Goal: Navigation & Orientation: Find specific page/section

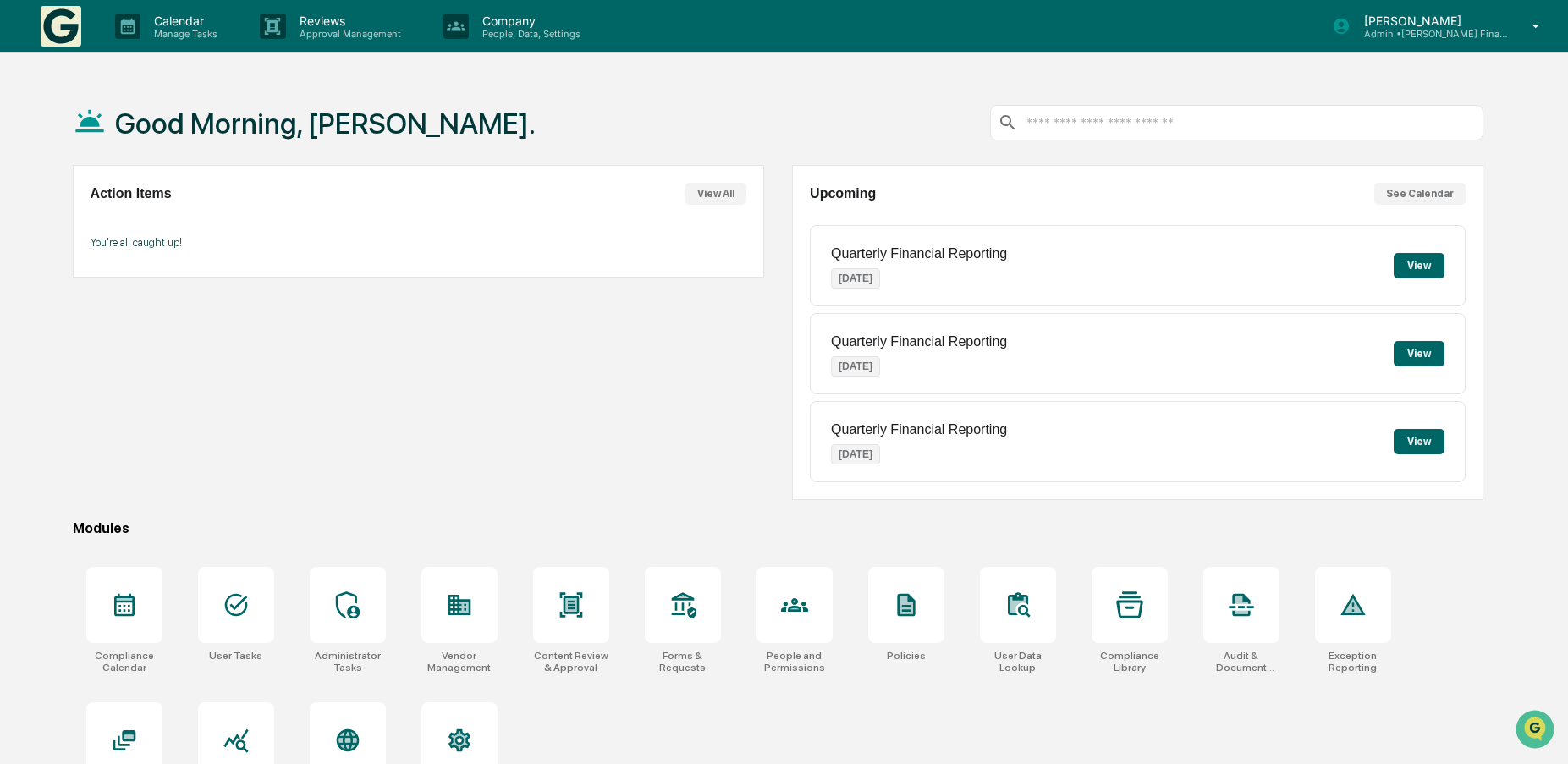
drag, startPoint x: 439, startPoint y: 400, endPoint x: 468, endPoint y: 379, distance: 35.8
click at [440, 398] on div "Action Items View All You're all caught up!" at bounding box center [419, 332] width 691 height 335
drag, startPoint x: 124, startPoint y: 408, endPoint x: 224, endPoint y: 397, distance: 100.6
click at [124, 408] on div "Action Items View All You're all caught up!" at bounding box center [419, 332] width 691 height 335
click at [1399, 33] on p "Admin • Kelleher Financial Advisors" at bounding box center [1429, 34] width 158 height 12
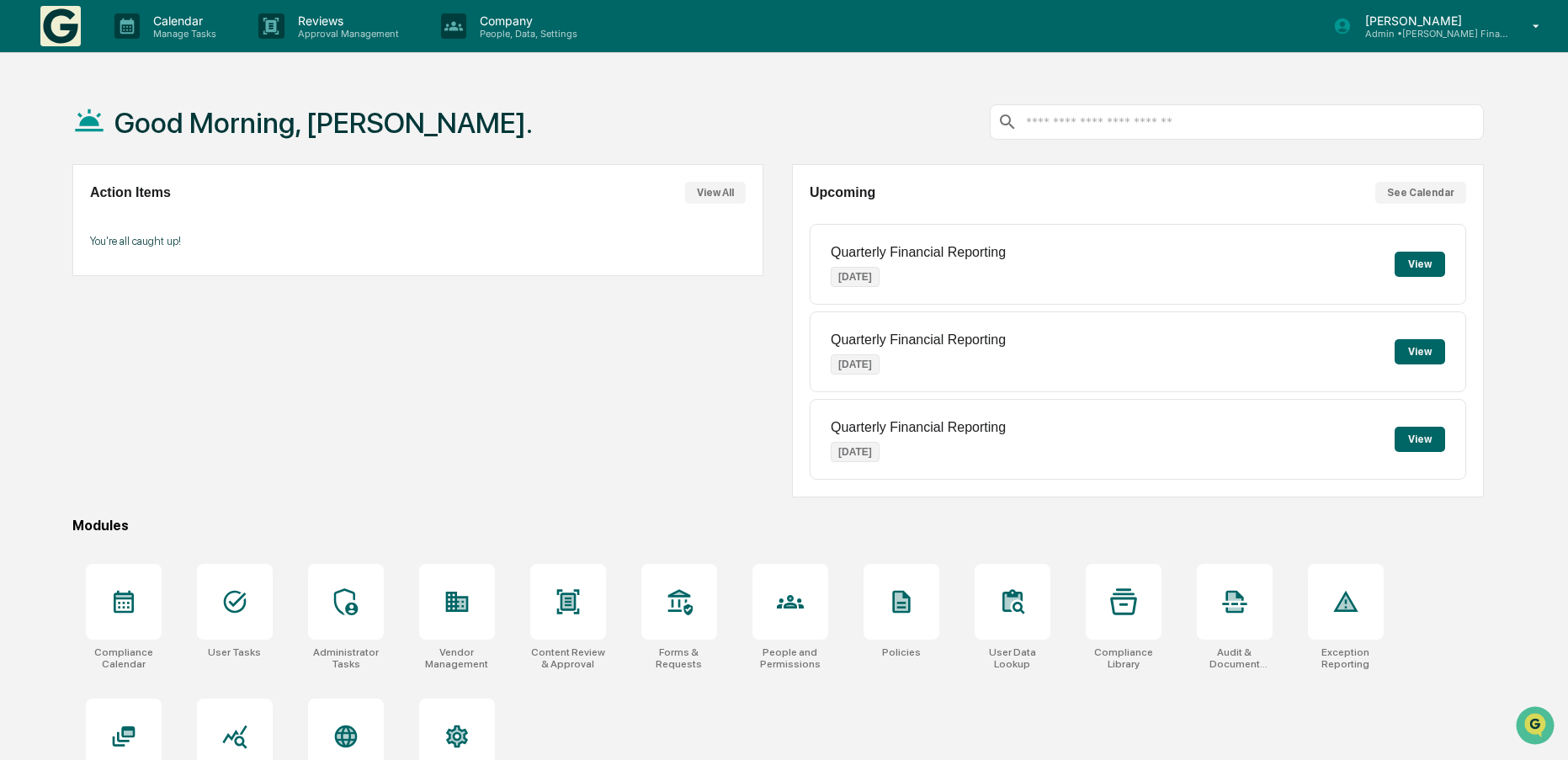
drag, startPoint x: 471, startPoint y: 383, endPoint x: 476, endPoint y: 367, distance: 16.8
click at [471, 383] on div "Action Items View All You're all caught up!" at bounding box center [416, 331] width 687 height 333
drag, startPoint x: 298, startPoint y: 398, endPoint x: 308, endPoint y: 394, distance: 10.8
click at [299, 398] on div "Action Items View All You're all caught up!" at bounding box center [416, 331] width 687 height 333
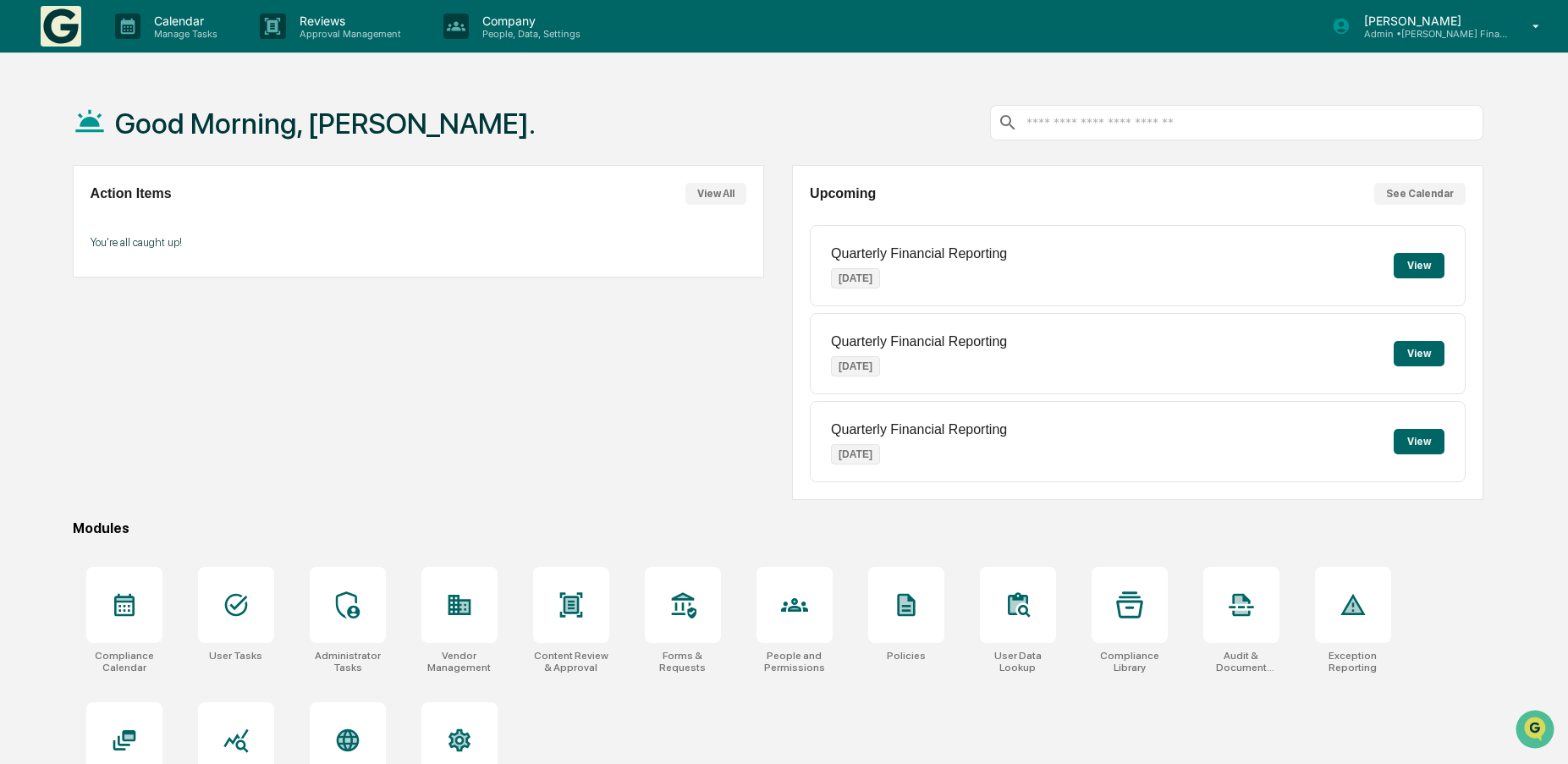
click at [1419, 30] on p "Admin • Kelleher Financial Advisors" at bounding box center [1429, 34] width 158 height 12
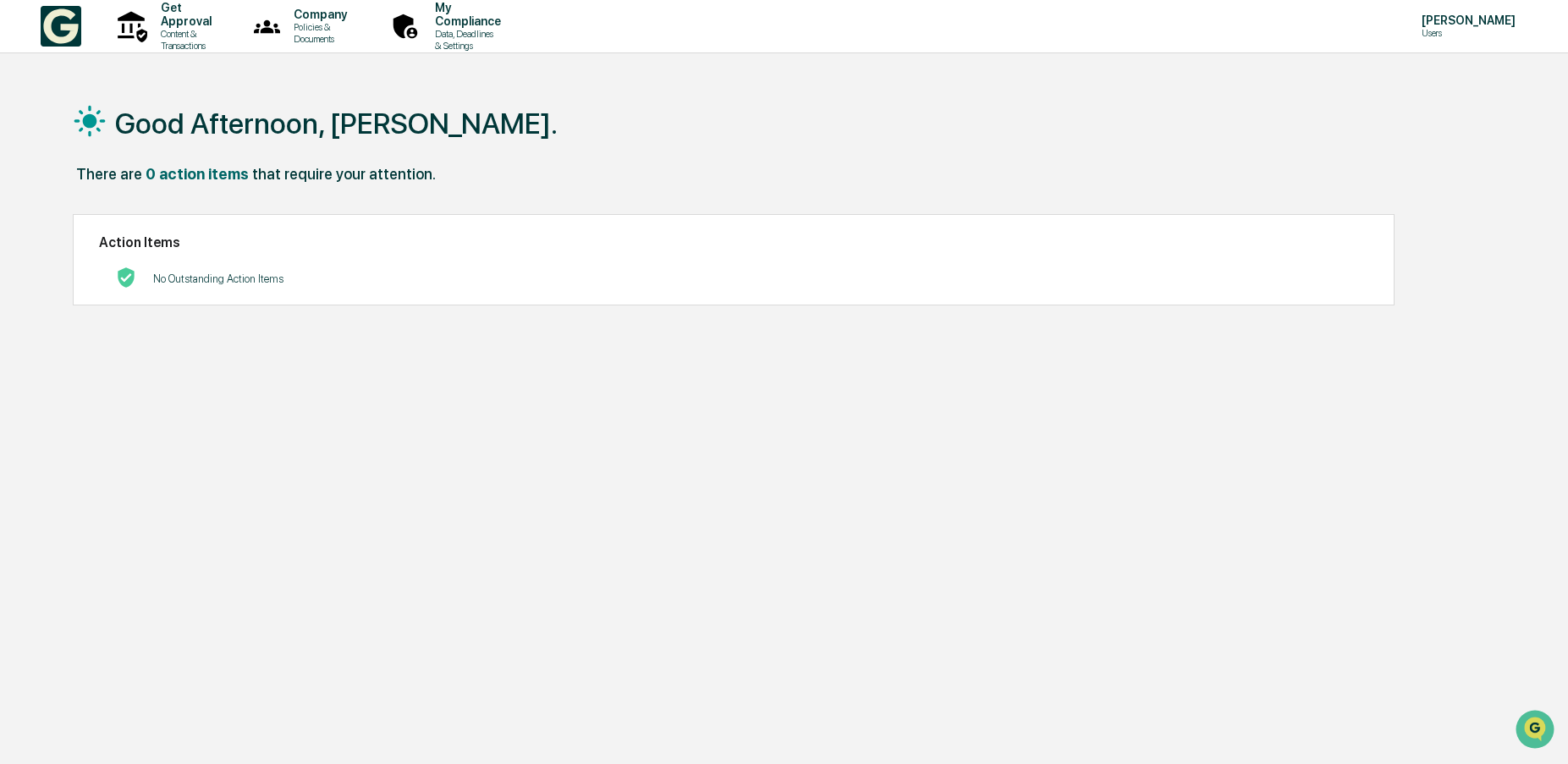
click at [221, 341] on div "Good Afternoon, Thayne. There are 0 action items that require your attention. A…" at bounding box center [778, 462] width 1463 height 764
click at [1538, 26] on icon at bounding box center [1544, 26] width 14 height 0
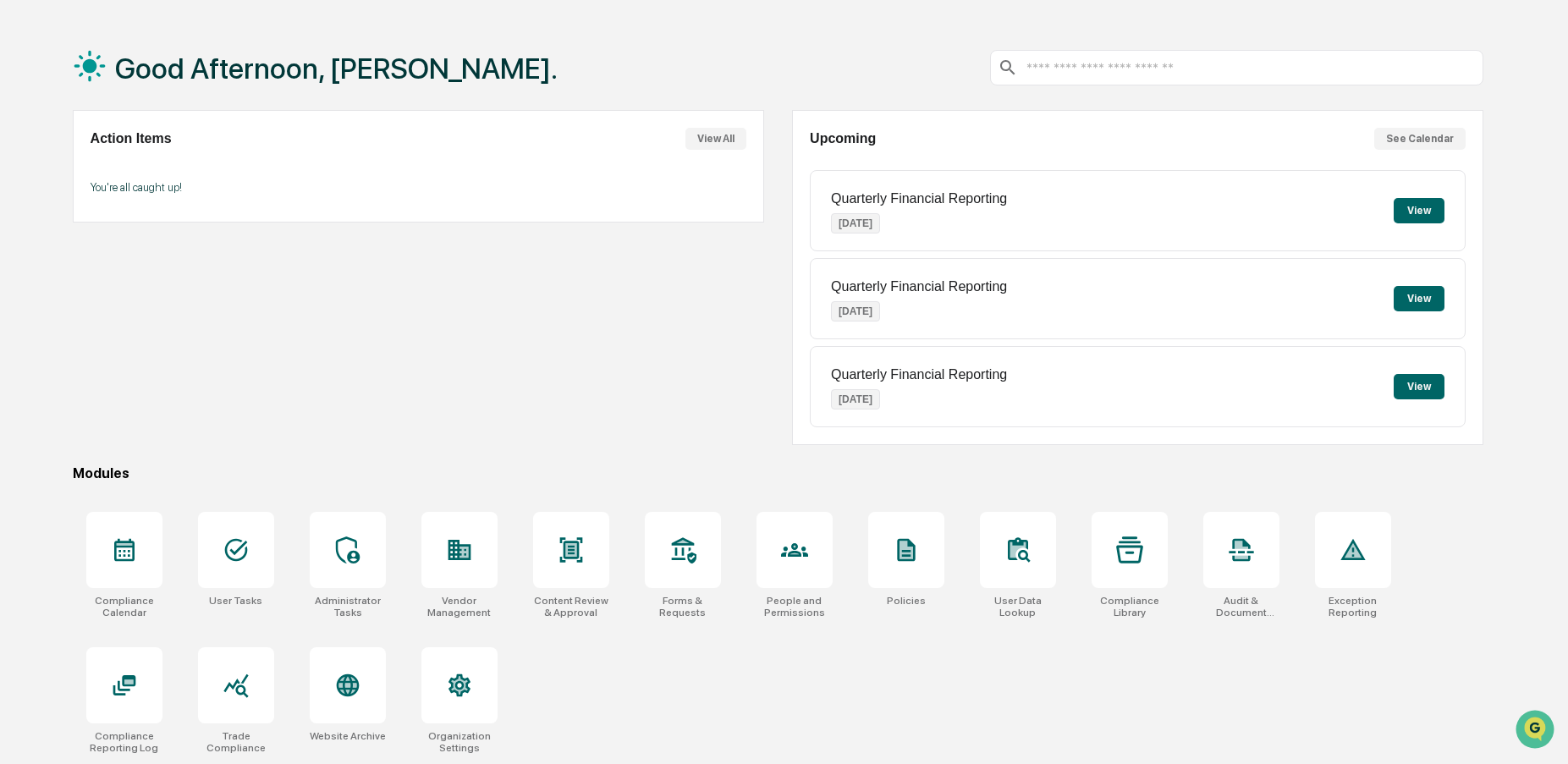
scroll to position [80, 0]
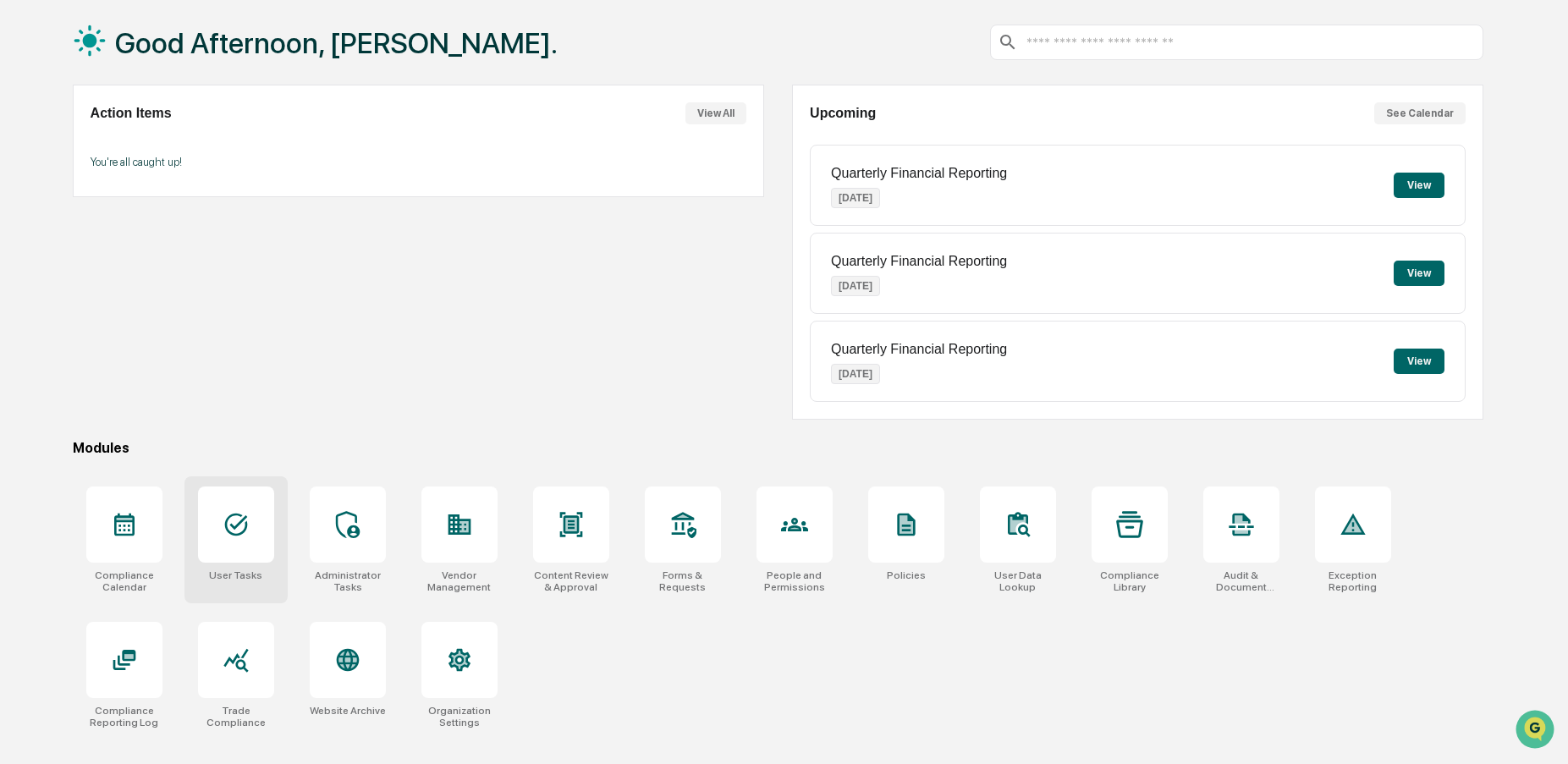
click at [242, 520] on icon at bounding box center [236, 525] width 23 height 23
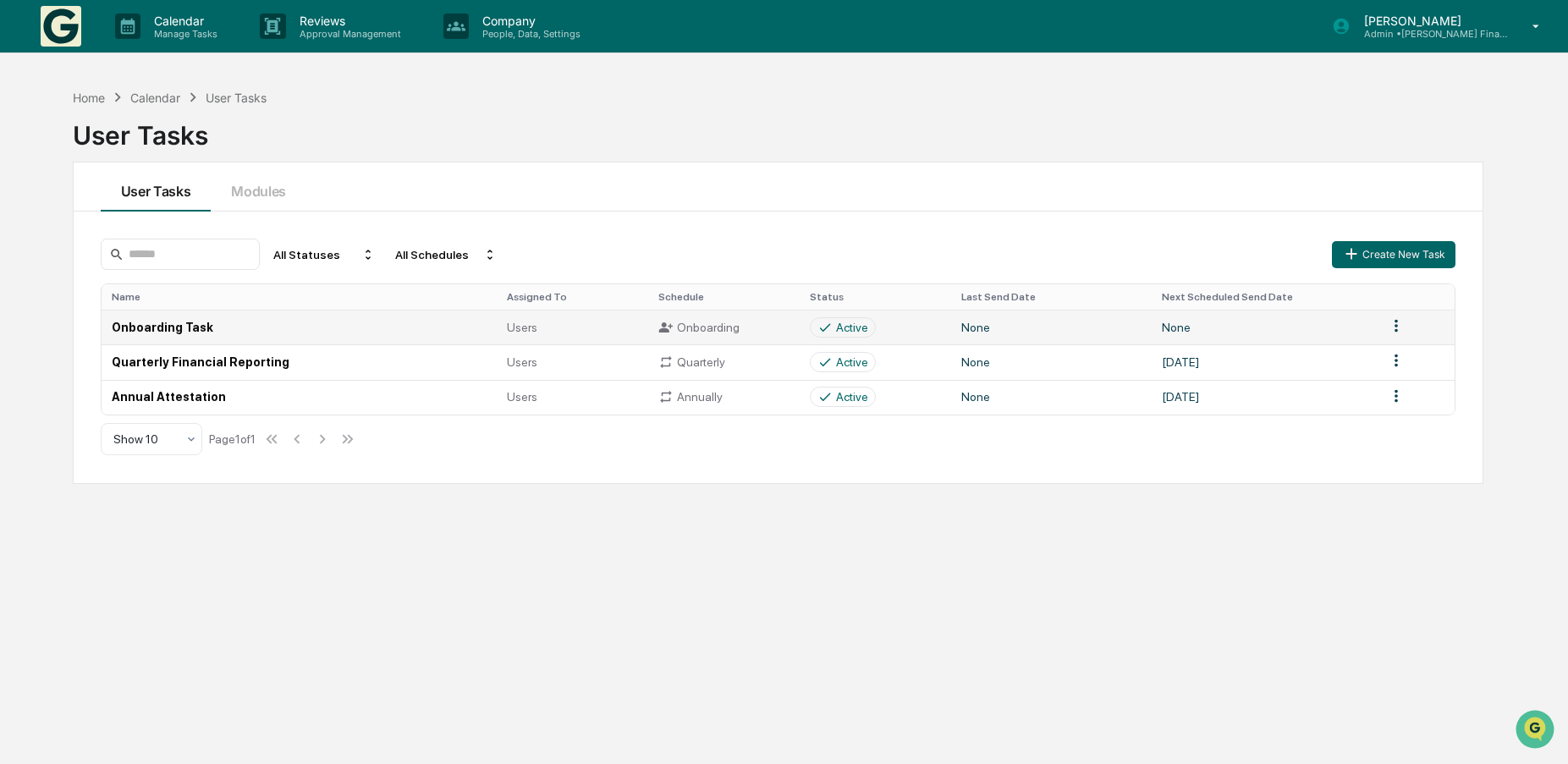
click at [161, 327] on td "Onboarding Task" at bounding box center [299, 327] width 396 height 35
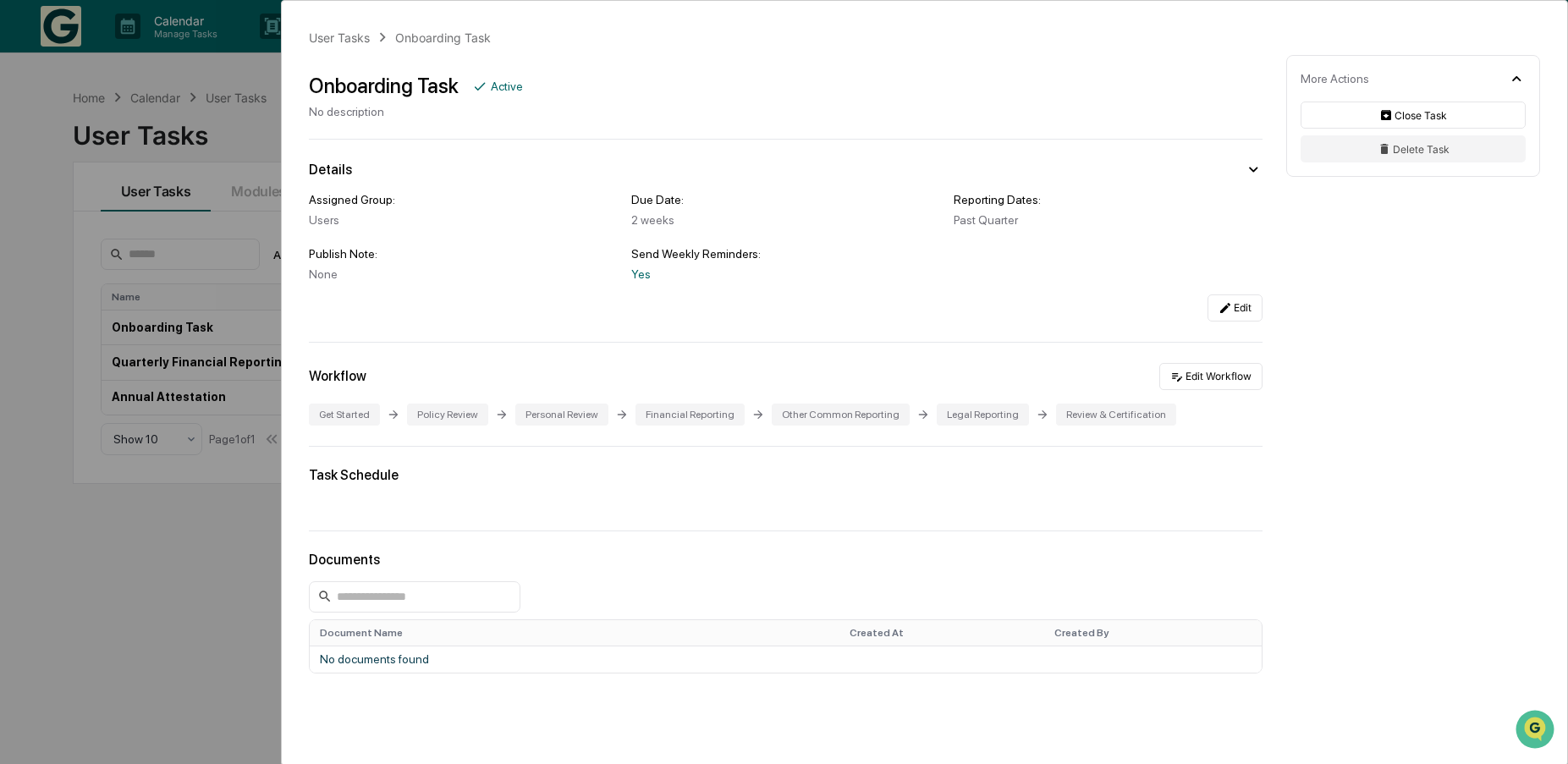
click at [117, 623] on div "User Tasks Onboarding Task Onboarding Task Active No description Details Assign…" at bounding box center [784, 382] width 1568 height 764
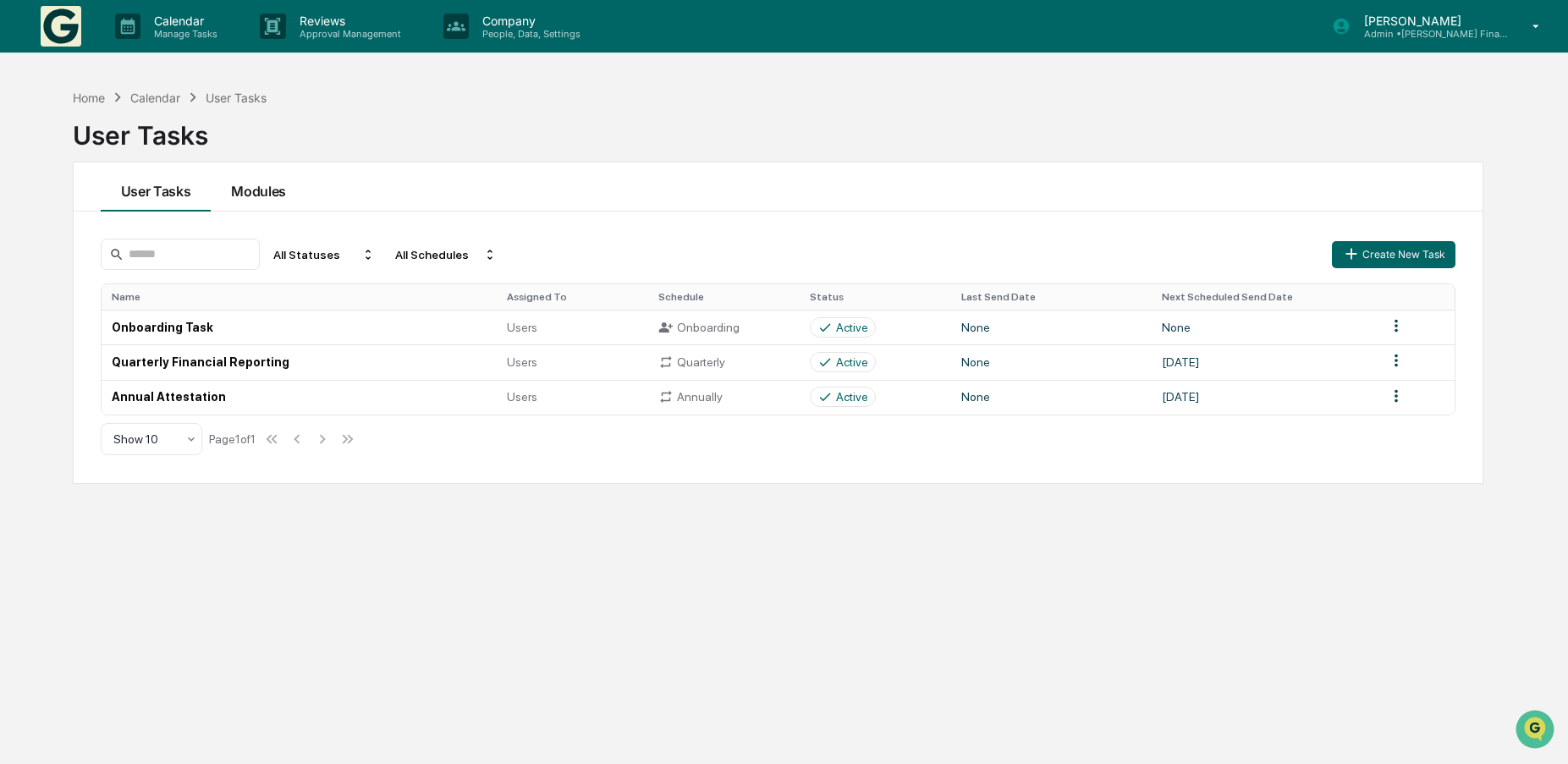
click at [277, 192] on button "Modules" at bounding box center [259, 187] width 96 height 49
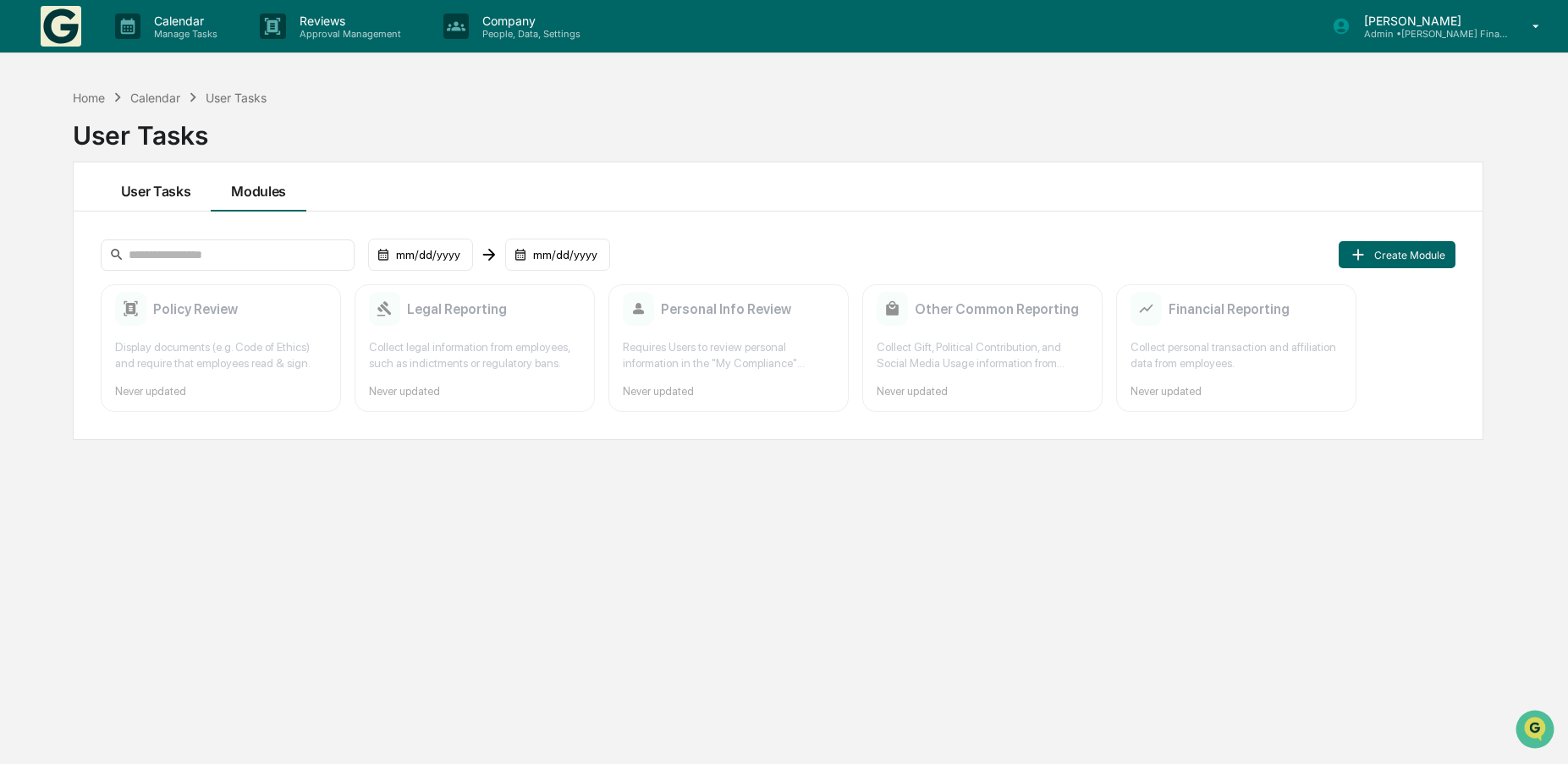
click at [160, 195] on button "User Tasks" at bounding box center [156, 187] width 111 height 49
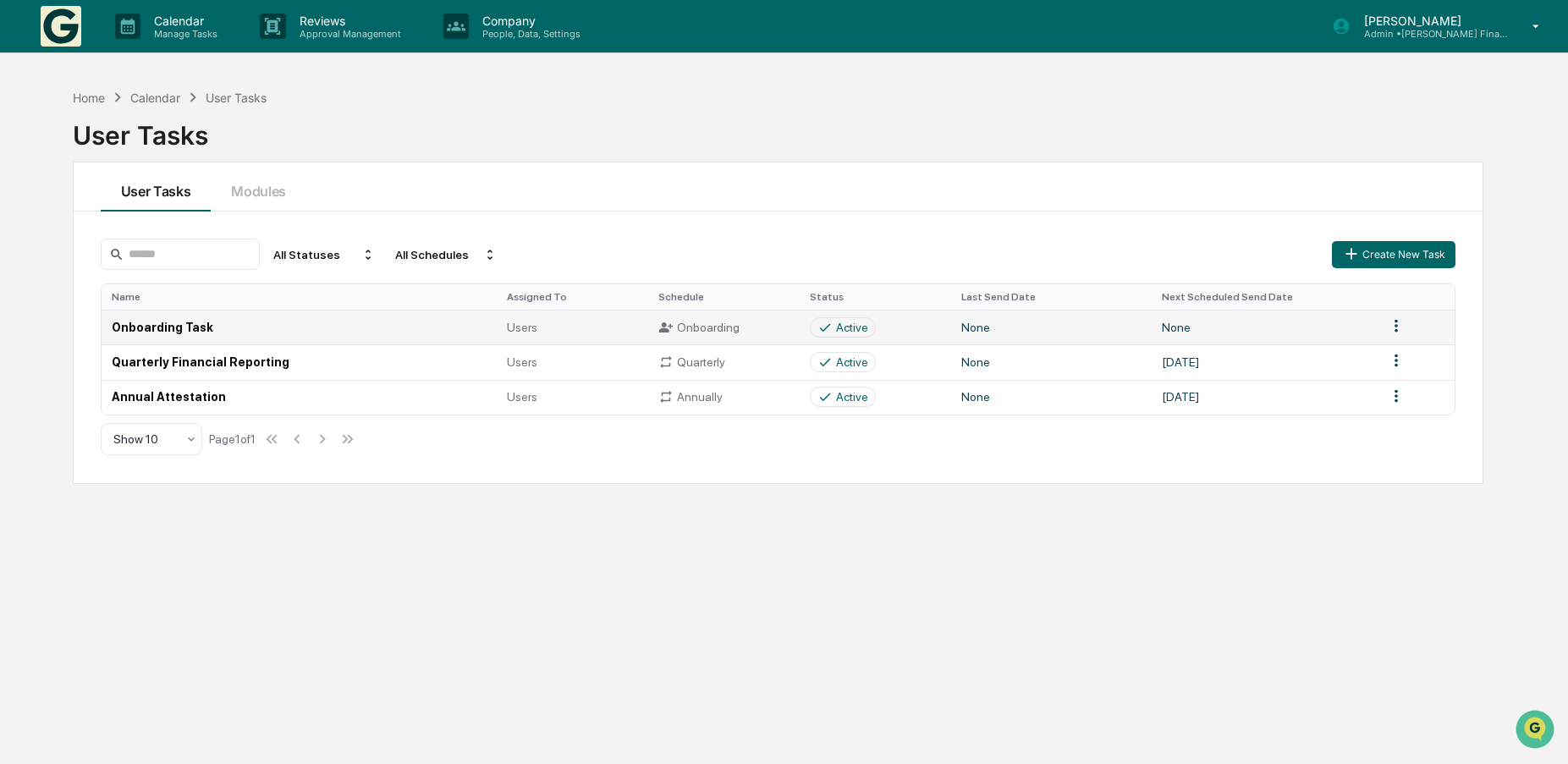
click at [1392, 327] on html "Calendar Manage Tasks Reviews Approval Management Company People, Data, Setting…" at bounding box center [784, 382] width 1568 height 764
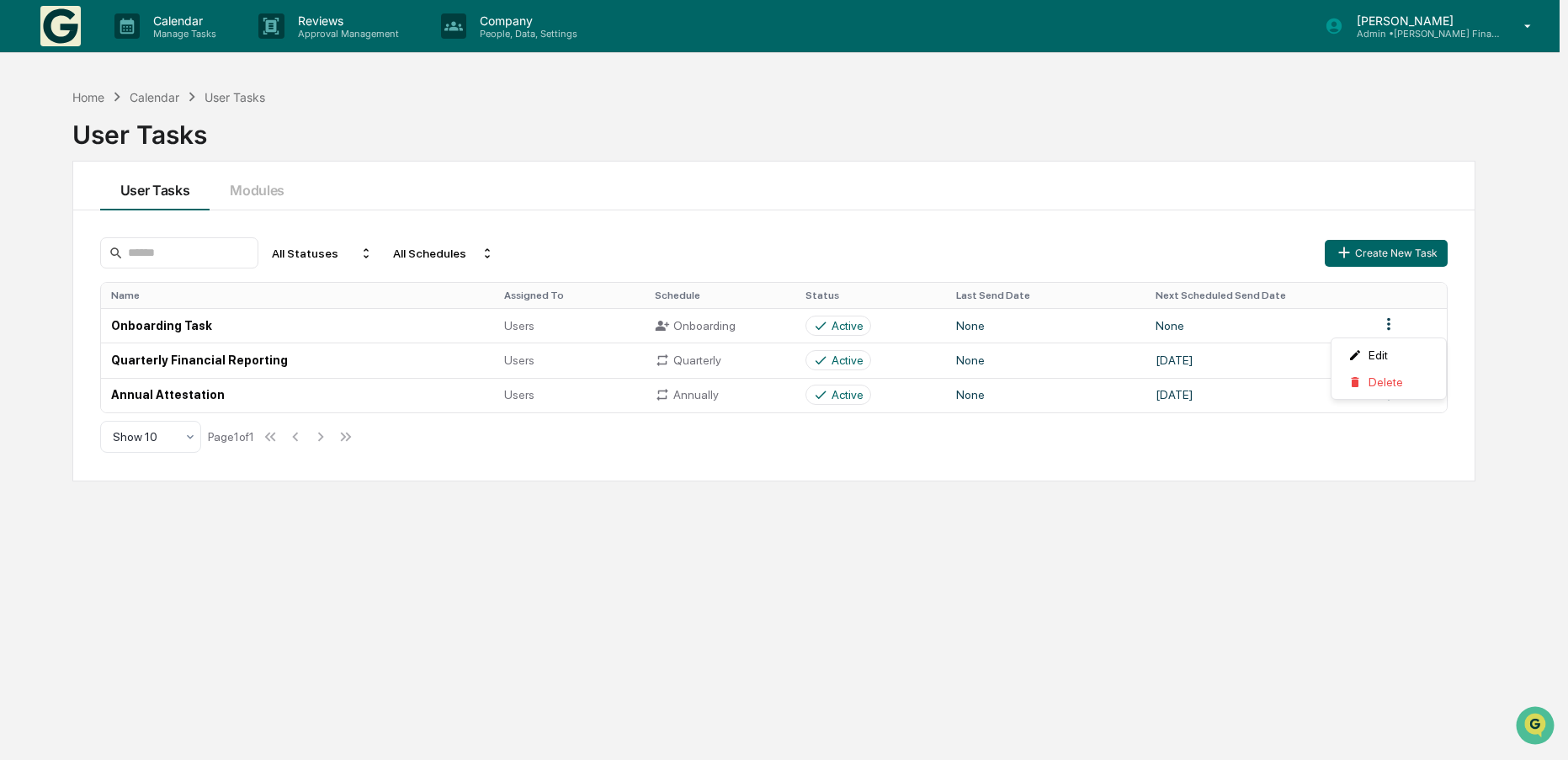
click at [1157, 606] on html "Calendar Manage Tasks Reviews Approval Management Company People, Data, Setting…" at bounding box center [784, 380] width 1568 height 760
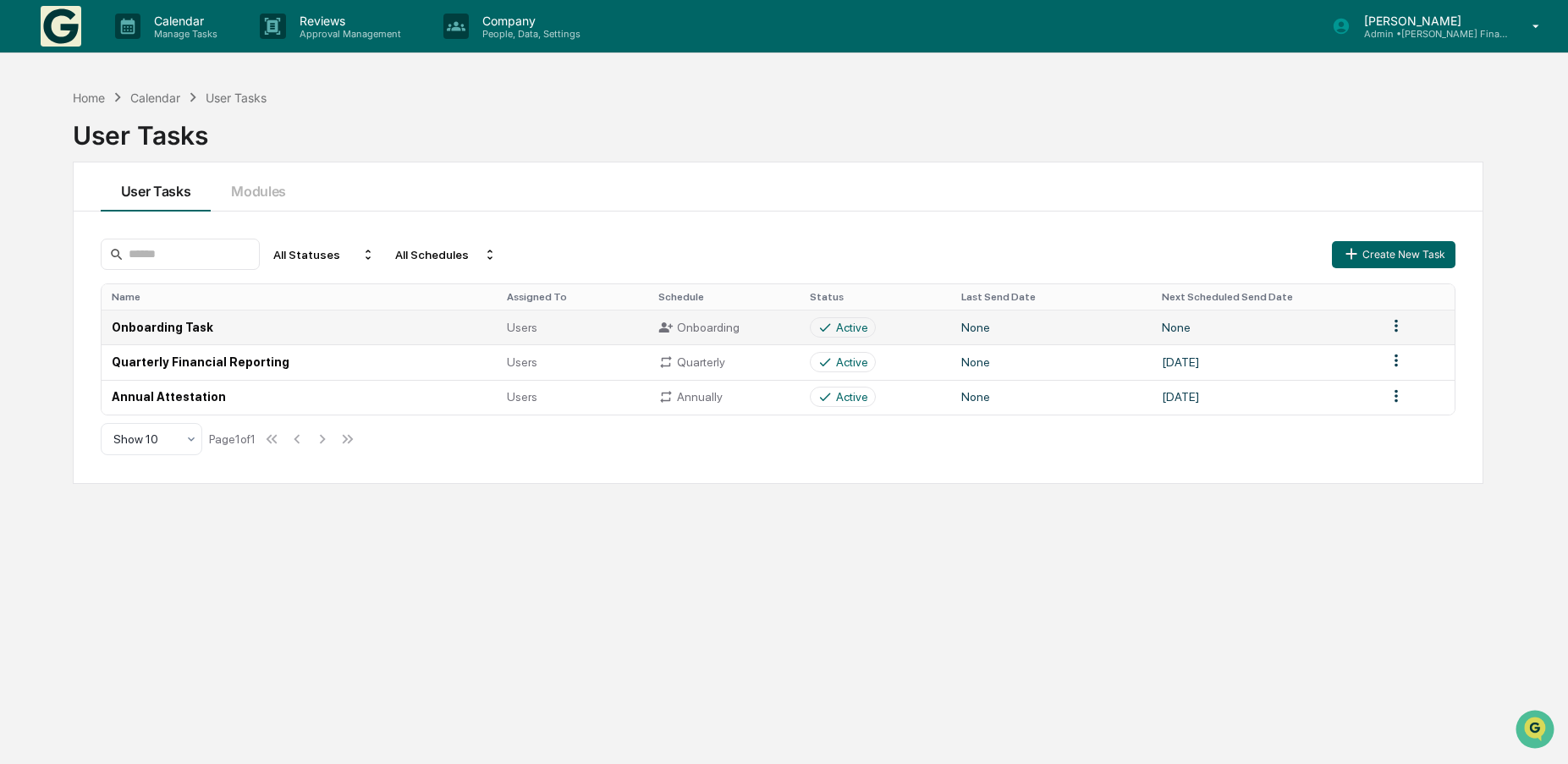
click at [173, 327] on td "Onboarding Task" at bounding box center [299, 327] width 396 height 35
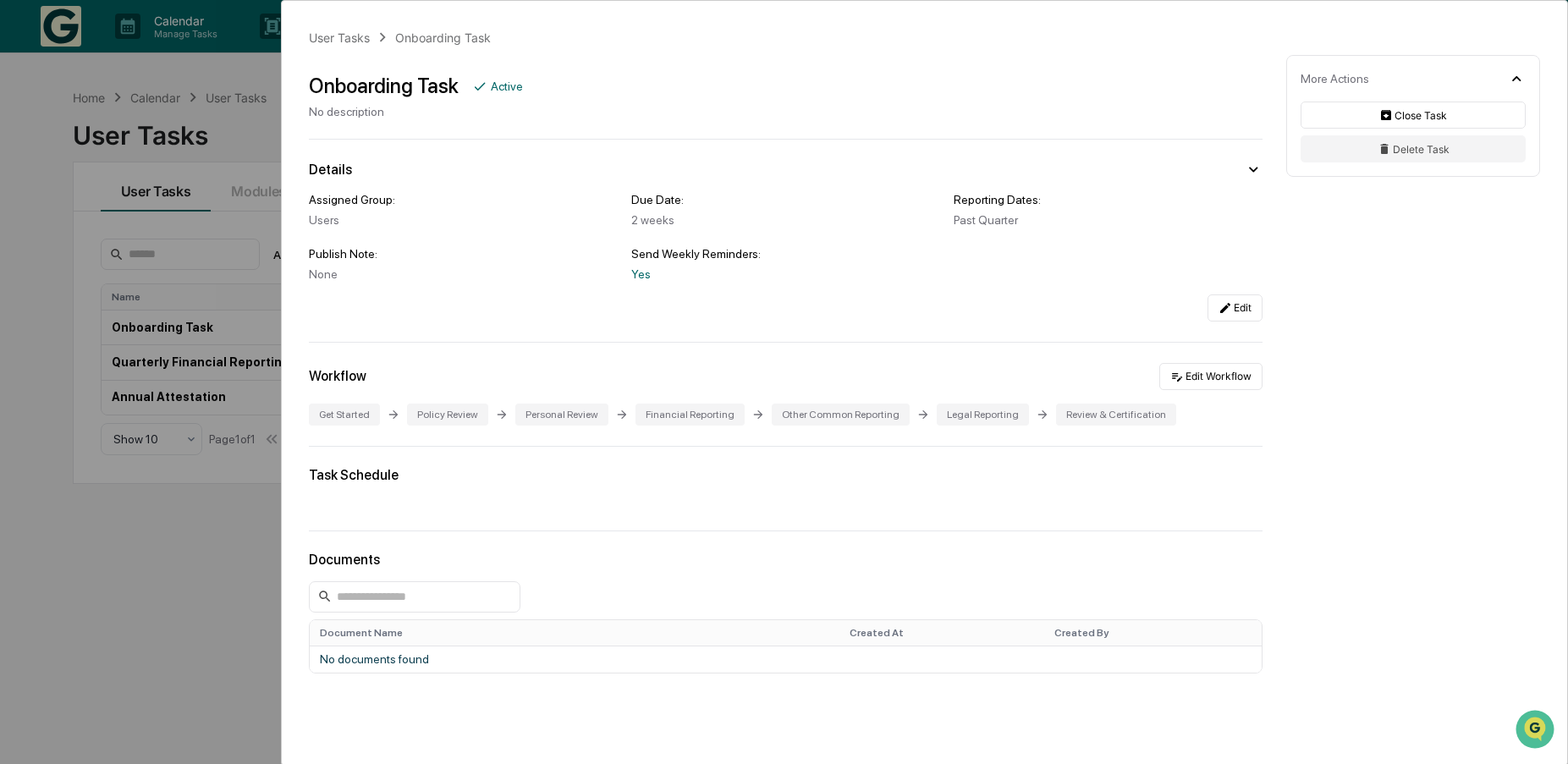
click at [193, 590] on div "User Tasks Onboarding Task Onboarding Task Active No description Details Assign…" at bounding box center [784, 382] width 1568 height 764
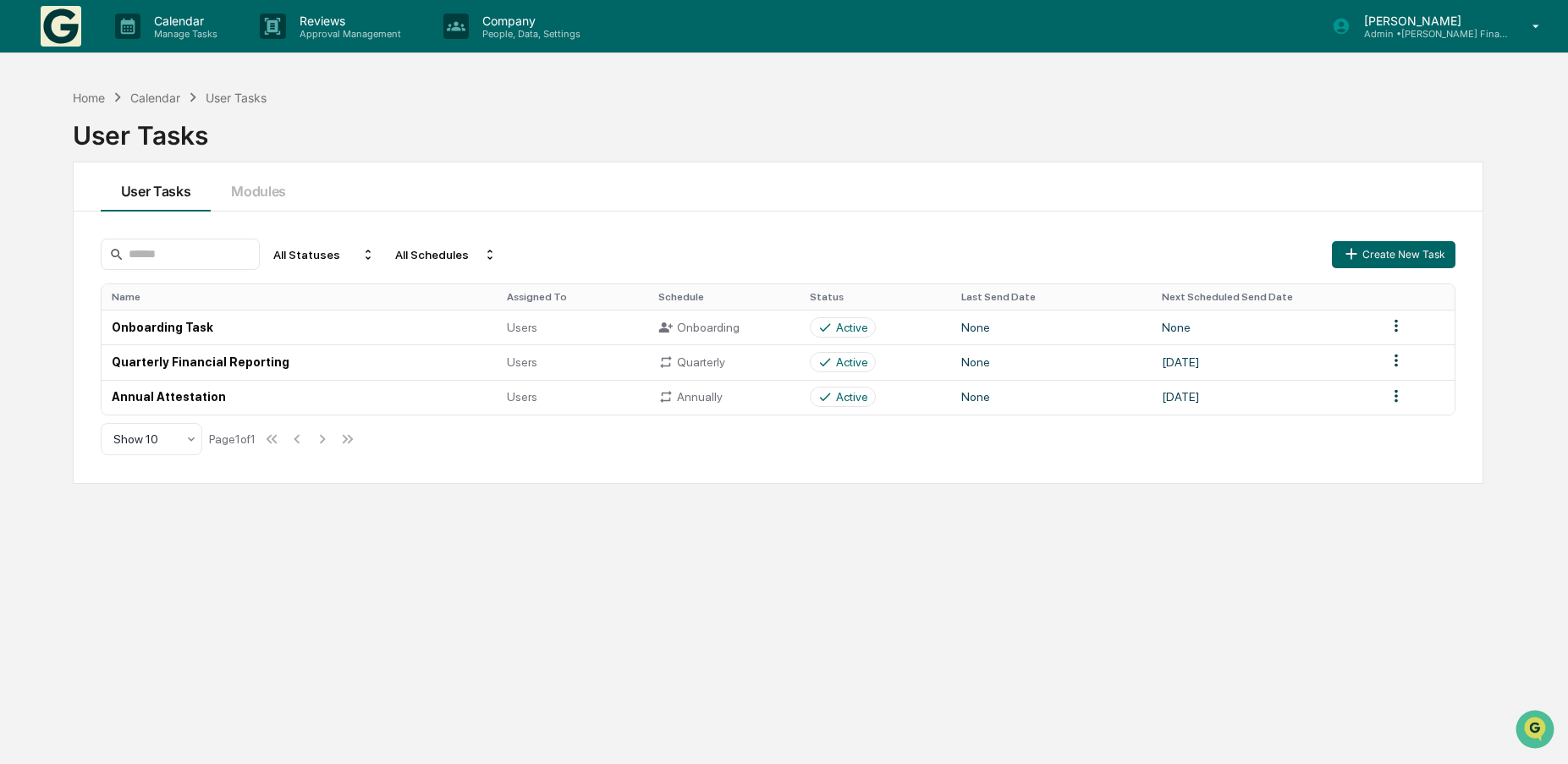
drag, startPoint x: 232, startPoint y: 565, endPoint x: 281, endPoint y: 573, distance: 49.6
click at [233, 565] on div "Home Calendar User Tasks User Tasks User Tasks Modules All Statuses All Schedul…" at bounding box center [778, 462] width 1463 height 764
click at [88, 100] on div "Home" at bounding box center [89, 97] width 32 height 15
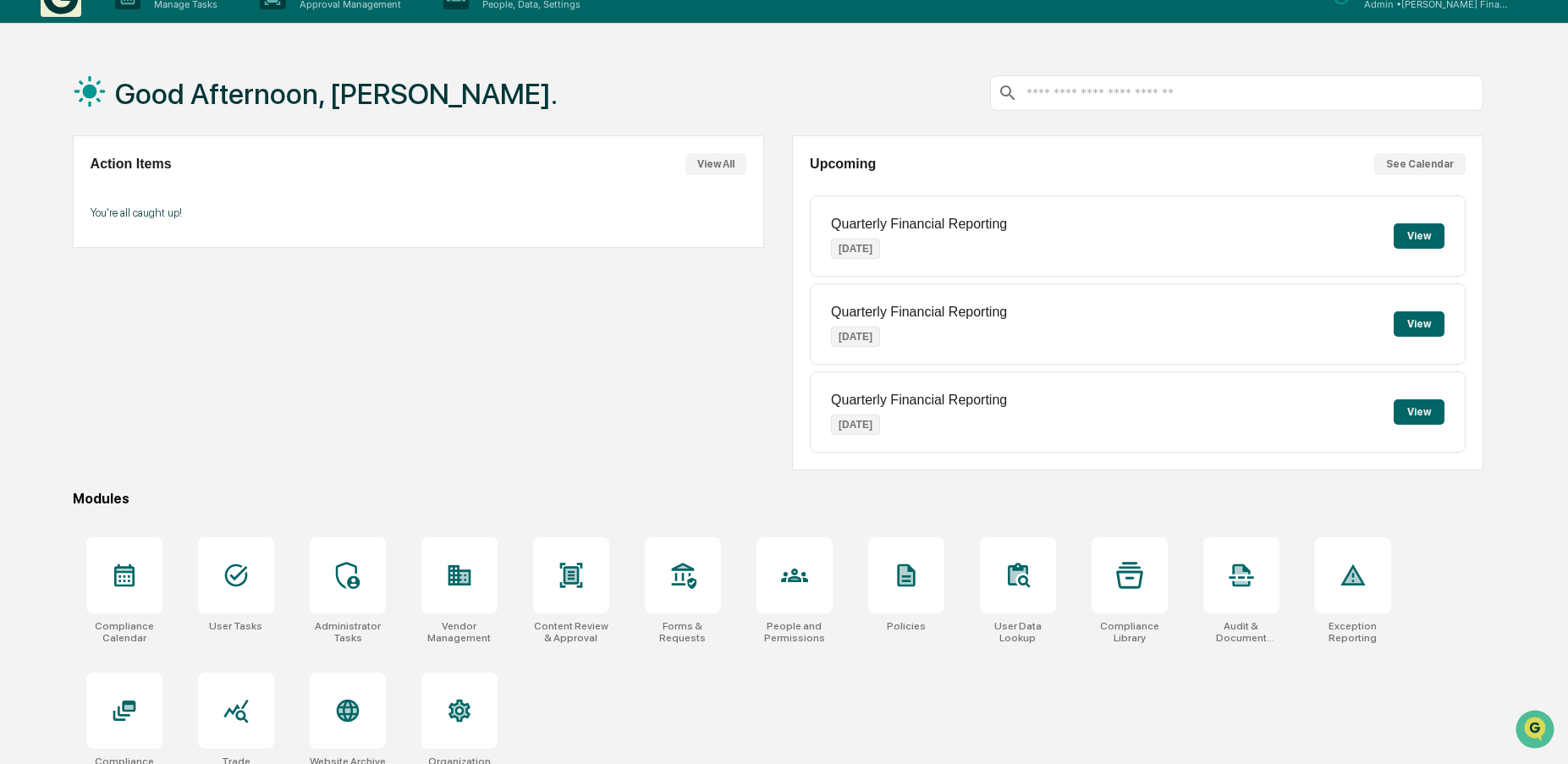
scroll to position [80, 0]
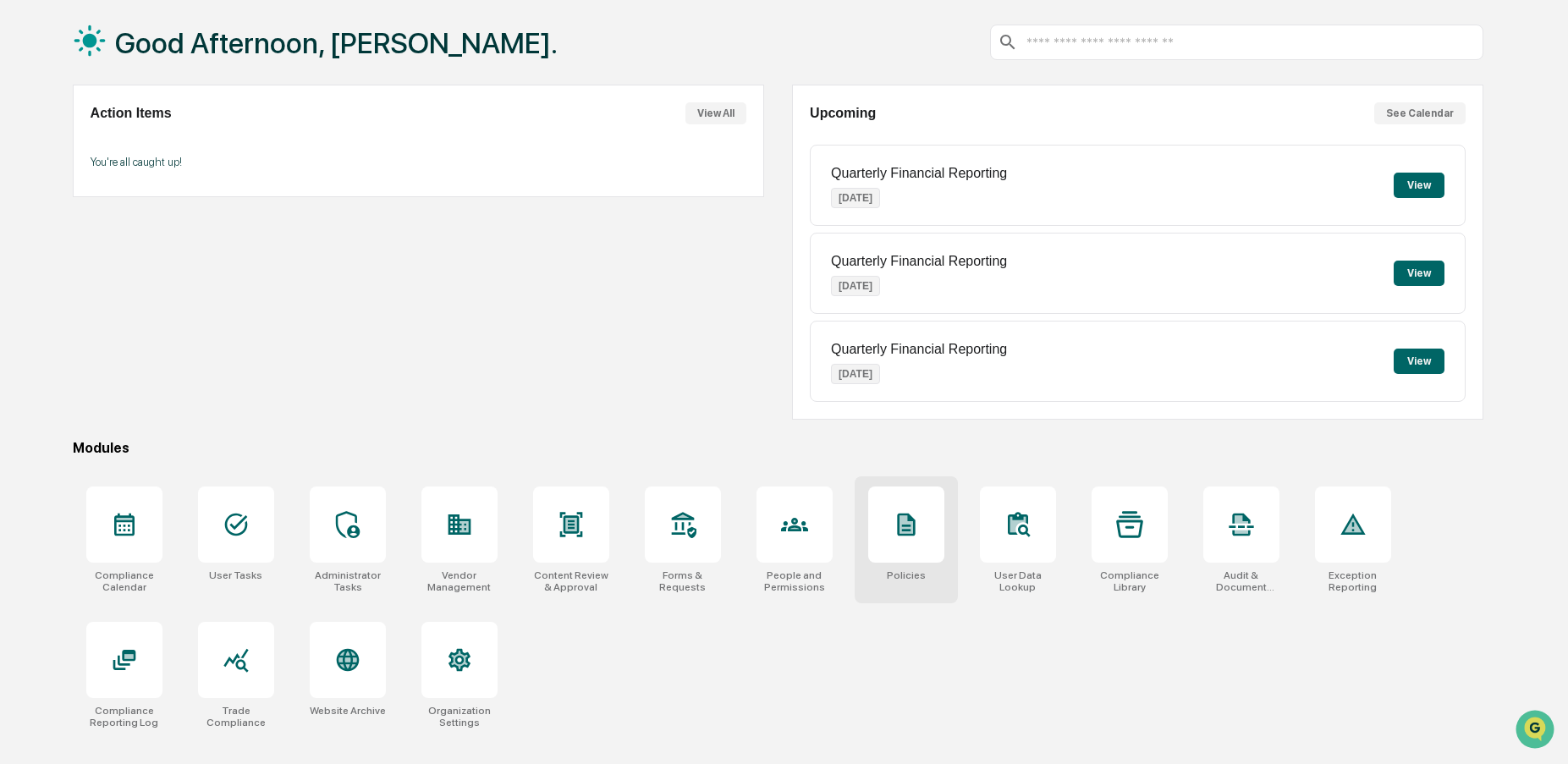
click at [919, 523] on icon at bounding box center [905, 524] width 27 height 27
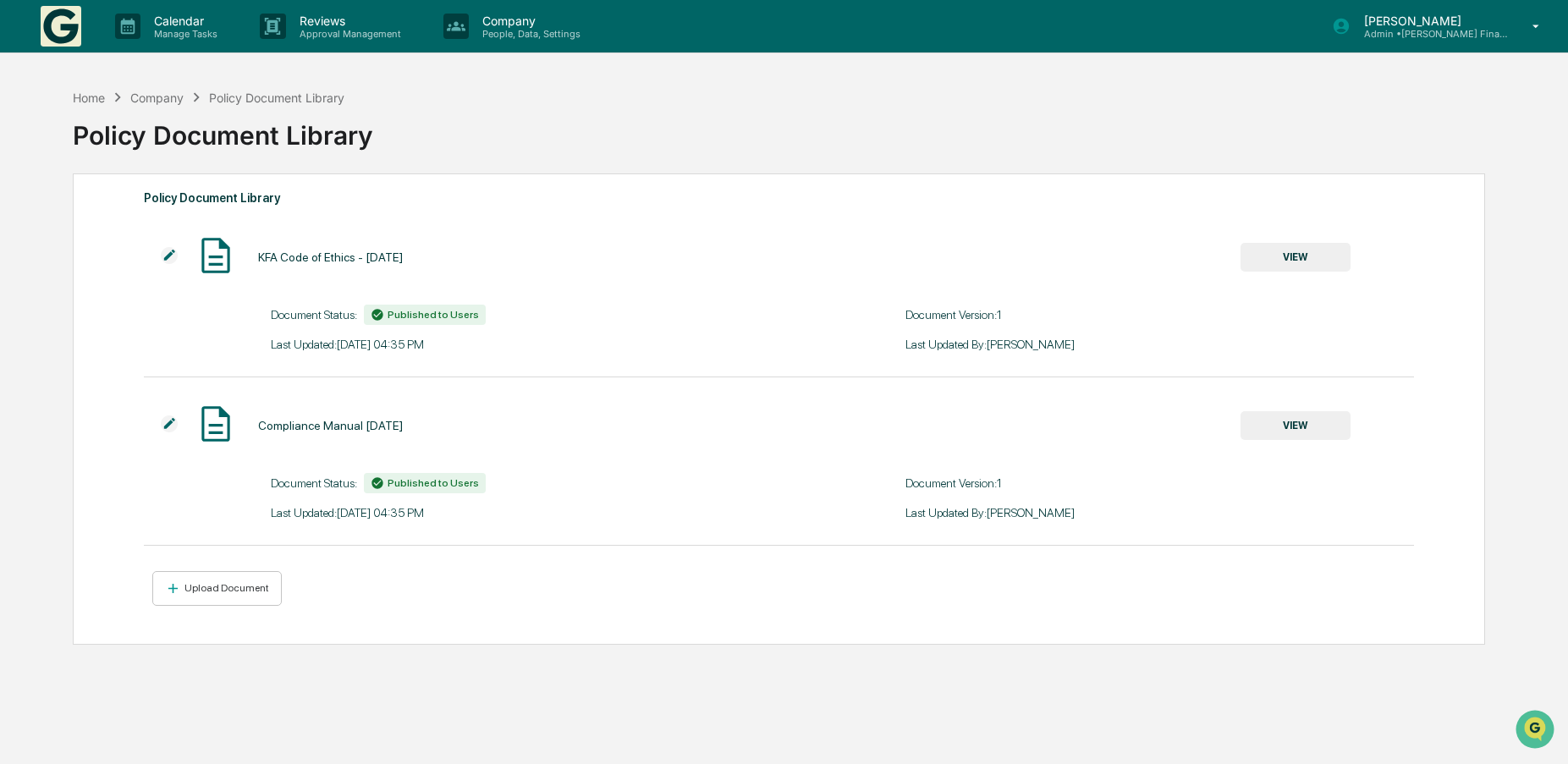
drag, startPoint x: 91, startPoint y: 679, endPoint x: 173, endPoint y: 680, distance: 82.0
click at [91, 677] on div "Home Company Policy Document Library Policy Document Library Policy Document Li…" at bounding box center [778, 462] width 1463 height 764
click at [1061, 657] on div "Home Company Policy Document Library Policy Document Library Policy Document Li…" at bounding box center [778, 462] width 1463 height 764
click at [91, 96] on div "Home" at bounding box center [89, 97] width 32 height 15
